Goal: Task Accomplishment & Management: Use online tool/utility

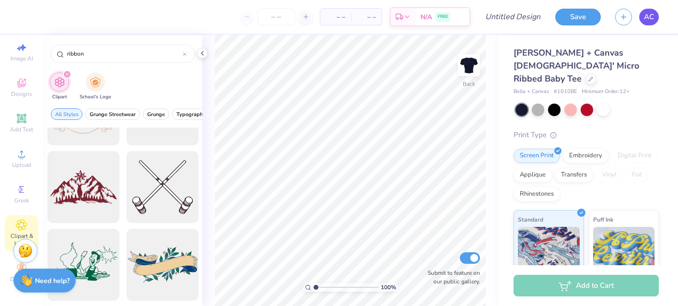
click at [654, 22] on span "AC" at bounding box center [649, 17] width 10 height 11
click at [652, 17] on span "AC" at bounding box center [649, 17] width 10 height 11
click at [654, 22] on link "AC" at bounding box center [649, 17] width 20 height 17
click at [657, 17] on link "AC" at bounding box center [649, 17] width 20 height 17
click at [203, 55] on icon at bounding box center [202, 53] width 8 height 8
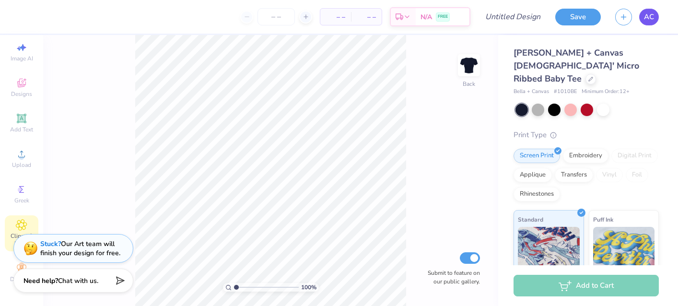
click at [651, 23] on link "AC" at bounding box center [649, 17] width 20 height 17
click at [652, 23] on link "AC" at bounding box center [649, 17] width 20 height 17
click at [648, 13] on span "AC" at bounding box center [649, 17] width 10 height 11
click at [651, 23] on link "AC" at bounding box center [649, 17] width 20 height 17
click at [650, 21] on span "AC" at bounding box center [649, 17] width 10 height 11
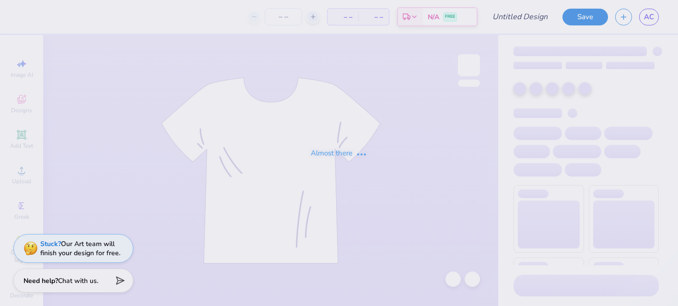
type input "bid night design 2"
type input "bid night f25"
type input "80"
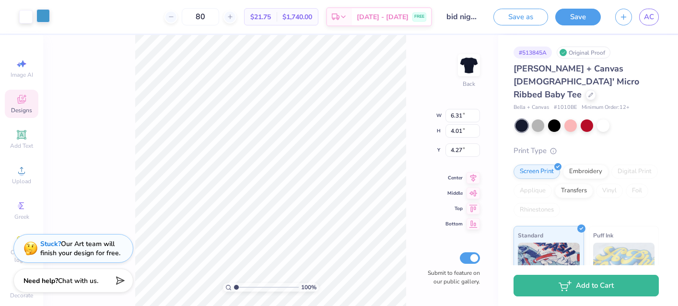
click at [44, 17] on div at bounding box center [42, 15] width 13 height 13
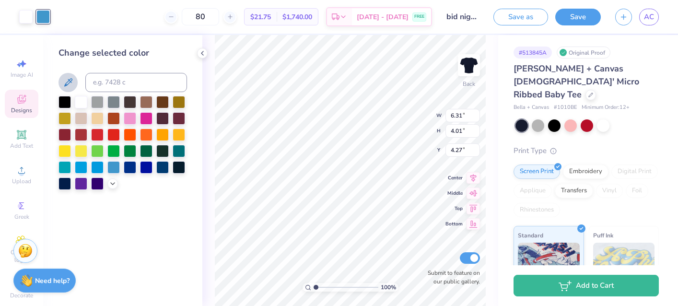
click at [71, 81] on icon at bounding box center [68, 83] width 12 height 12
click at [72, 81] on icon at bounding box center [68, 82] width 8 height 8
click at [113, 185] on icon at bounding box center [113, 183] width 8 height 8
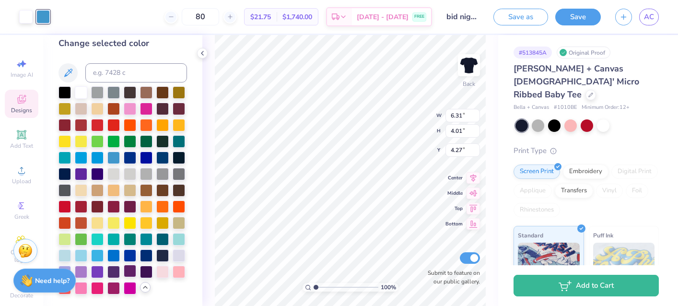
scroll to position [11, 0]
click at [80, 254] on div at bounding box center [81, 254] width 12 height 12
click at [167, 290] on div at bounding box center [122, 190] width 128 height 208
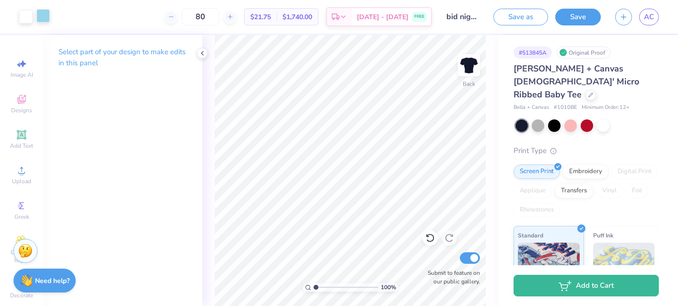
click at [46, 23] on div at bounding box center [42, 15] width 13 height 13
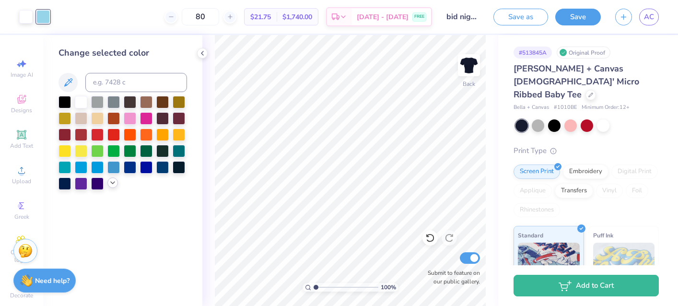
click at [110, 186] on icon at bounding box center [113, 183] width 8 height 8
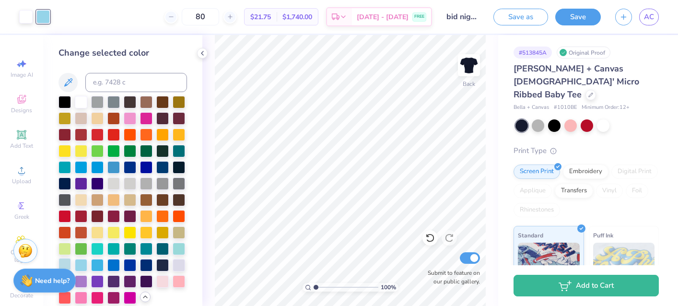
click at [68, 261] on div at bounding box center [64, 264] width 12 height 12
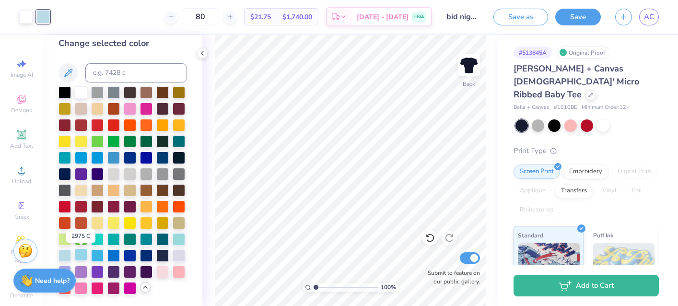
click at [81, 254] on div at bounding box center [81, 254] width 12 height 12
click at [65, 255] on div at bounding box center [64, 254] width 12 height 12
click at [80, 252] on div at bounding box center [81, 254] width 12 height 12
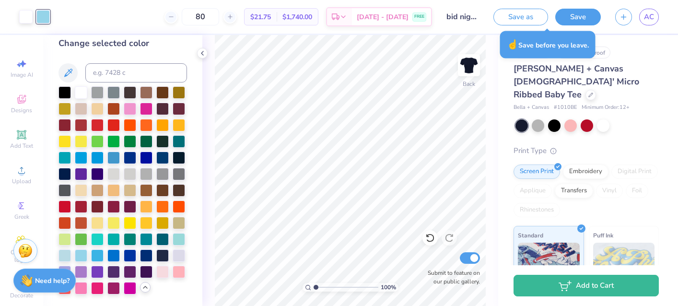
scroll to position [0, 0]
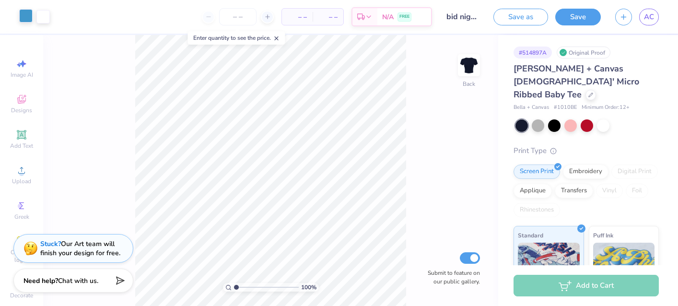
click at [24, 20] on div at bounding box center [25, 15] width 13 height 13
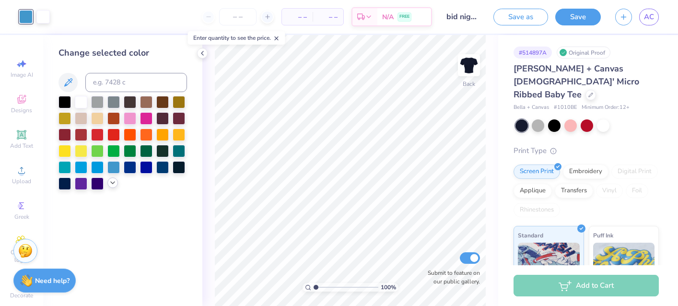
click at [115, 181] on icon at bounding box center [113, 183] width 8 height 8
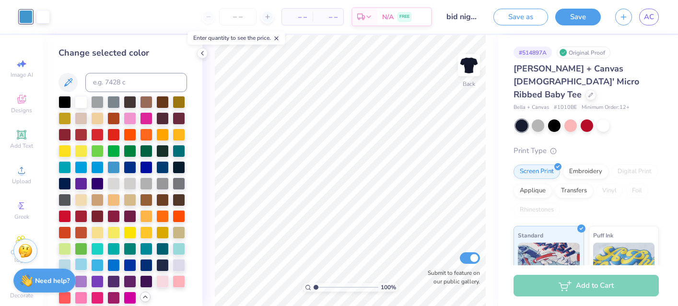
click at [80, 267] on div at bounding box center [81, 264] width 12 height 12
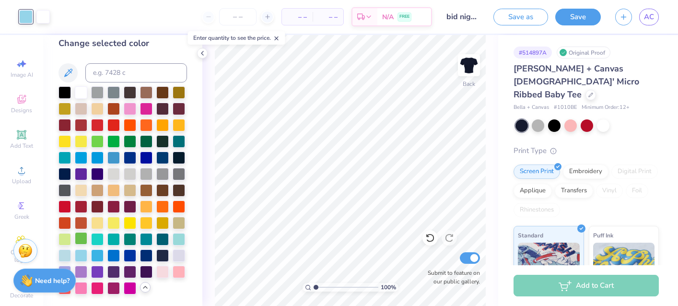
scroll to position [11, 0]
click at [64, 256] on div at bounding box center [64, 254] width 12 height 12
click at [114, 156] on div at bounding box center [113, 157] width 12 height 12
click at [78, 260] on div at bounding box center [81, 254] width 12 height 12
click at [98, 255] on div at bounding box center [97, 254] width 12 height 12
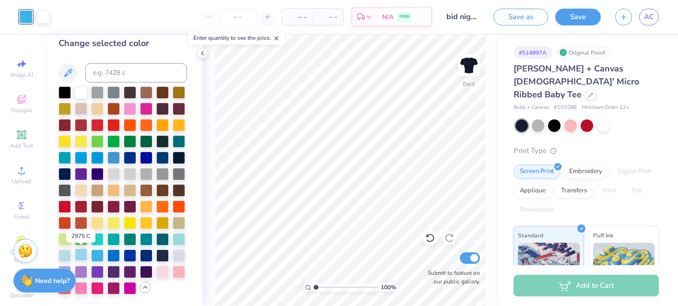
click at [87, 255] on div at bounding box center [81, 254] width 12 height 12
click at [113, 158] on div at bounding box center [113, 157] width 12 height 12
click at [82, 255] on div at bounding box center [81, 254] width 12 height 12
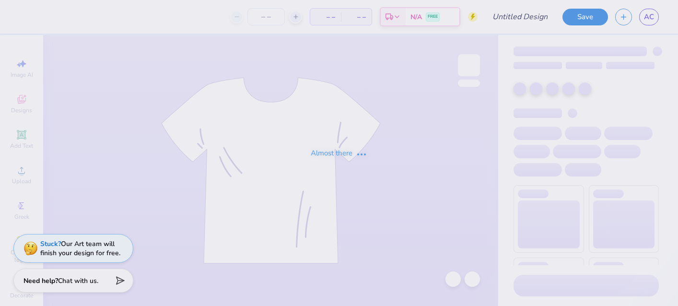
type input "bid night f25"
type input "80"
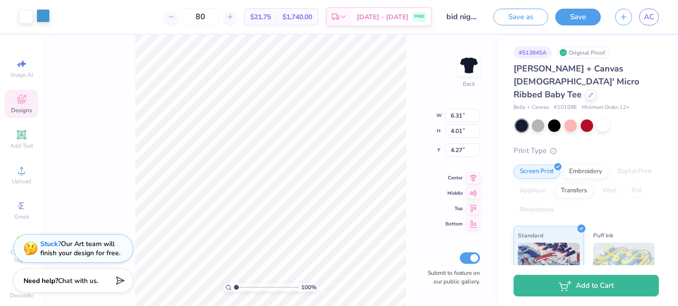
click at [42, 16] on div at bounding box center [42, 15] width 13 height 13
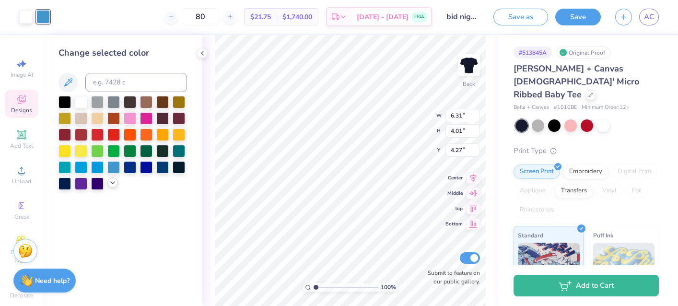
click at [112, 181] on icon at bounding box center [113, 183] width 8 height 8
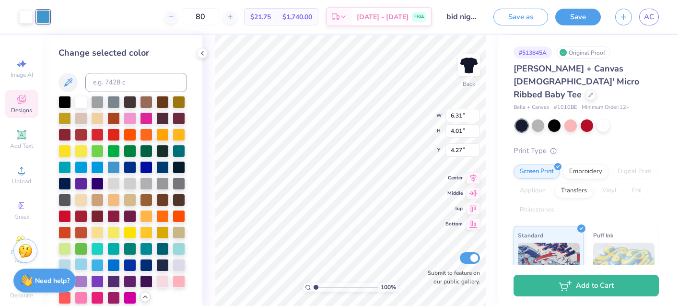
click at [82, 267] on div at bounding box center [81, 264] width 12 height 12
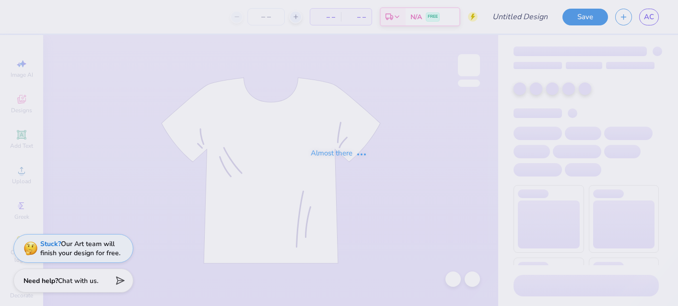
type input "bid night design 2"
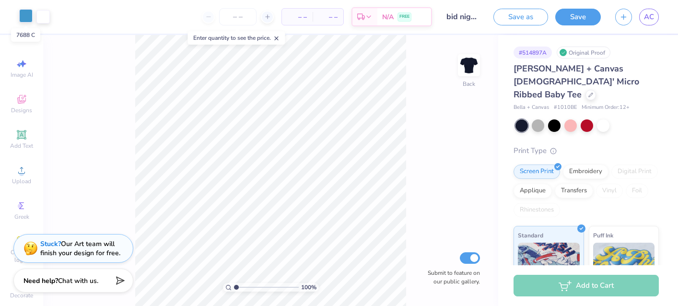
click at [30, 17] on div at bounding box center [25, 15] width 13 height 13
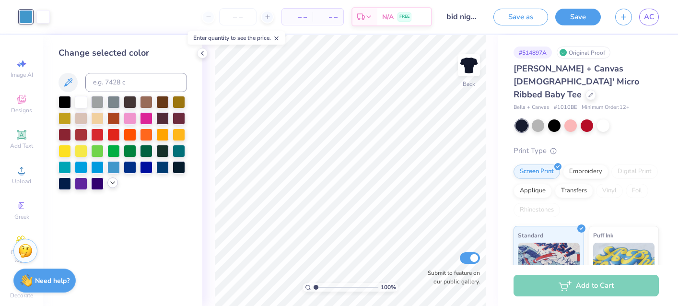
click at [109, 183] on icon at bounding box center [113, 183] width 8 height 8
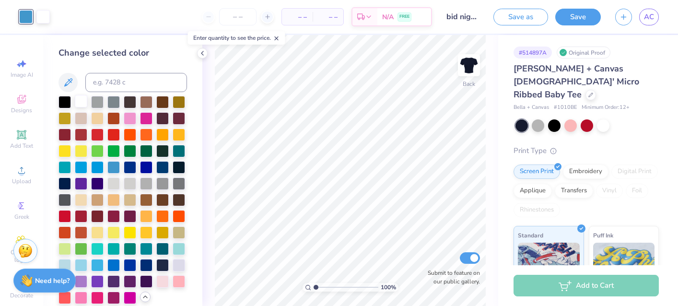
click at [80, 106] on div at bounding box center [81, 101] width 12 height 12
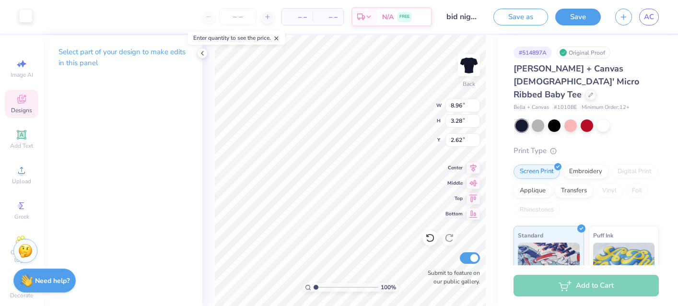
click at [29, 17] on div at bounding box center [25, 15] width 13 height 13
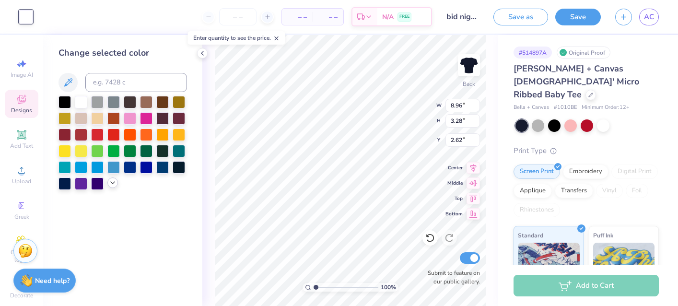
click at [108, 188] on div at bounding box center [122, 143] width 128 height 94
click at [114, 184] on icon at bounding box center [113, 183] width 8 height 8
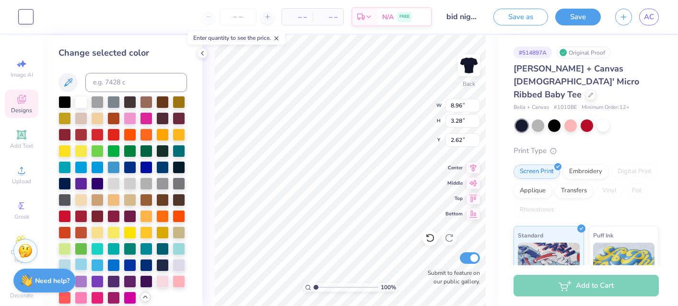
click at [81, 266] on div at bounding box center [81, 264] width 12 height 12
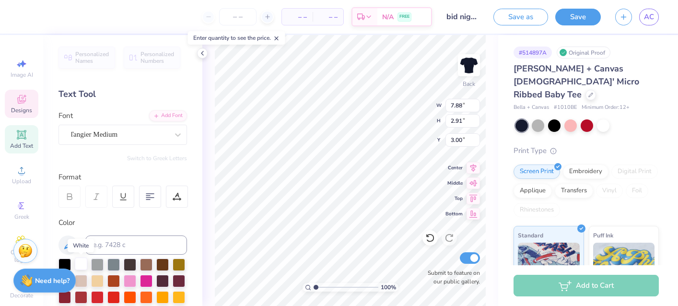
click at [84, 264] on div at bounding box center [81, 263] width 12 height 12
click at [193, 247] on div "Personalized Names Personalized Numbers Text Tool Add Font Font Tangier Medium …" at bounding box center [122, 170] width 159 height 271
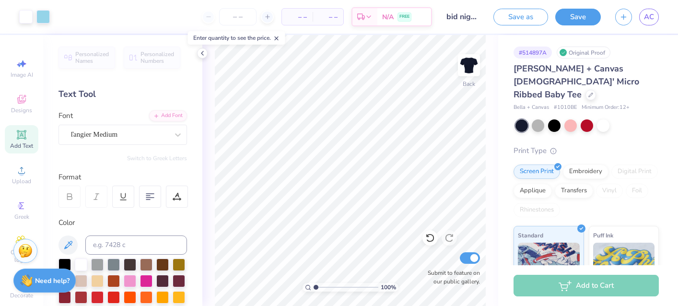
click at [310, 17] on div "– – Per Item" at bounding box center [297, 17] width 31 height 16
click at [323, 17] on span "– –" at bounding box center [327, 17] width 19 height 10
click at [333, 16] on span "– –" at bounding box center [327, 17] width 19 height 10
click at [333, 17] on span "– –" at bounding box center [327, 17] width 19 height 10
click at [201, 53] on polyline at bounding box center [202, 53] width 2 height 4
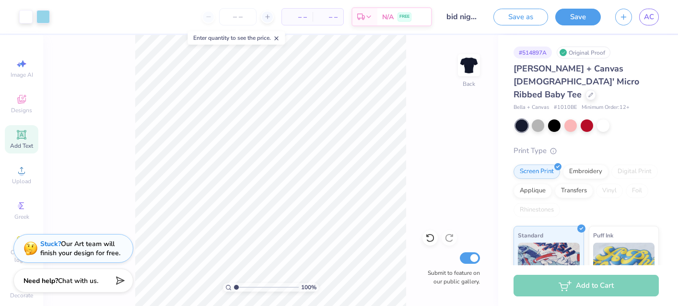
click at [332, 16] on span "– –" at bounding box center [327, 17] width 19 height 10
click at [372, 16] on div "Est. Delivery" at bounding box center [364, 18] width 25 height 17
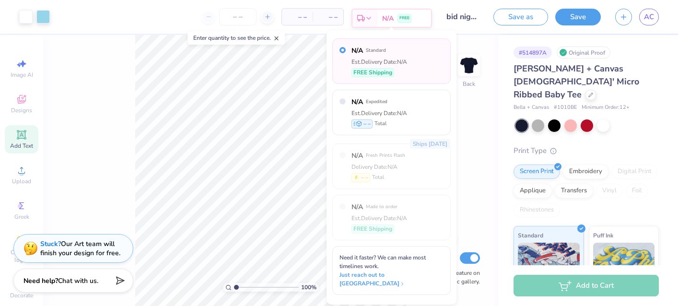
click at [372, 17] on div "Est. Delivery" at bounding box center [364, 18] width 25 height 17
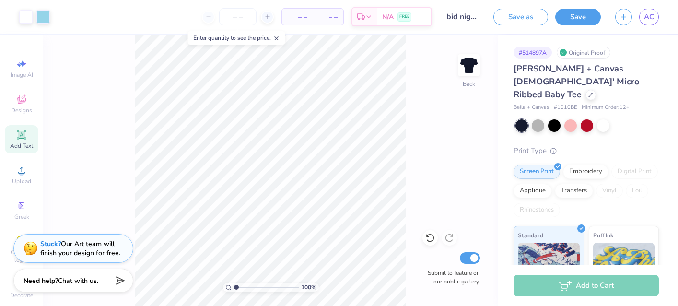
click at [303, 23] on div "– – Per Item" at bounding box center [297, 17] width 31 height 16
click at [577, 18] on button "Save" at bounding box center [578, 15] width 46 height 17
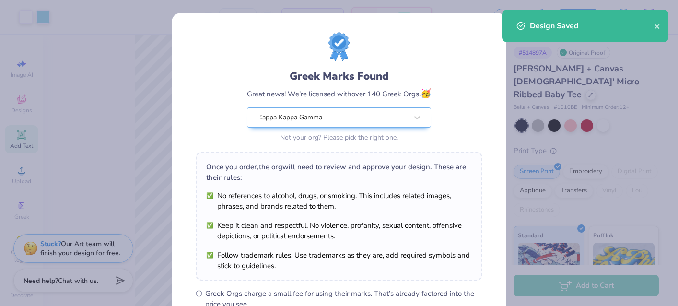
click at [326, 18] on div "Greek Marks Found Great news! We’re licensed with over 140 Greek Orgs. 🥳 Kappa …" at bounding box center [339, 219] width 335 height 412
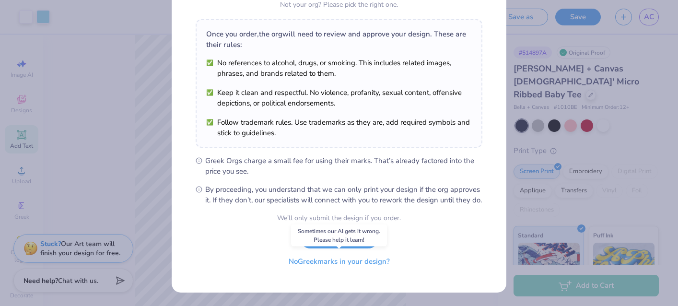
click at [354, 263] on button "No Greek marks in your design?" at bounding box center [338, 262] width 117 height 20
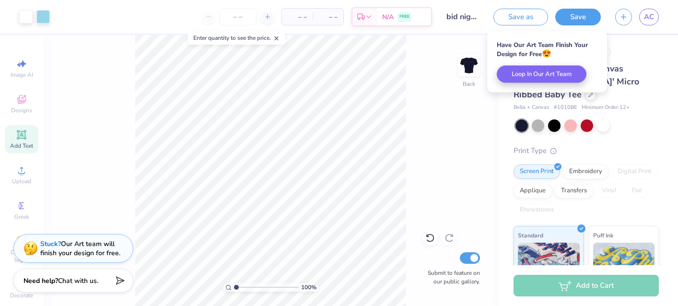
click at [328, 17] on span "– –" at bounding box center [327, 17] width 19 height 10
click at [334, 16] on span "– –" at bounding box center [327, 17] width 19 height 10
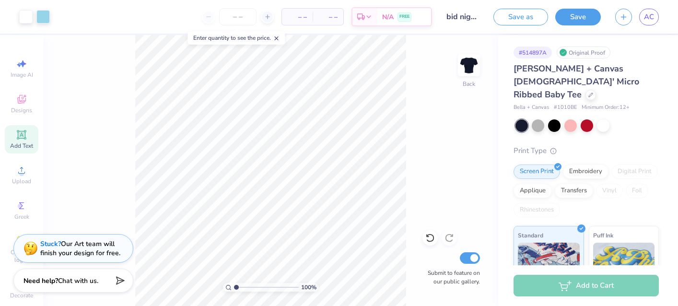
click at [277, 36] on icon at bounding box center [276, 38] width 7 height 7
click at [245, 16] on input "number" at bounding box center [237, 16] width 37 height 17
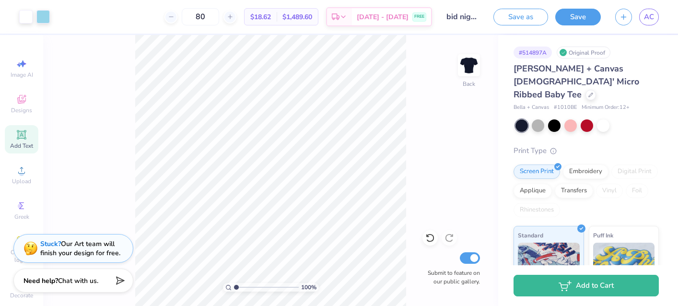
type input "80"
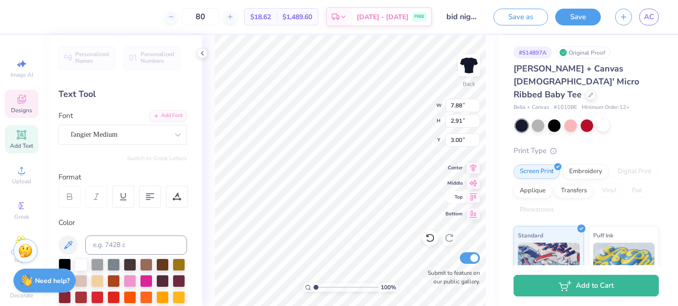
type input "6.73"
type input "2.48"
type input "3.00"
type input "2.65"
type input "2.56"
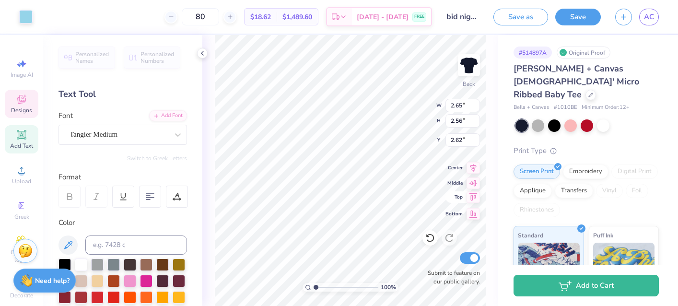
type input "2.58"
type input "2.48"
